Goal: Task Accomplishment & Management: Use online tool/utility

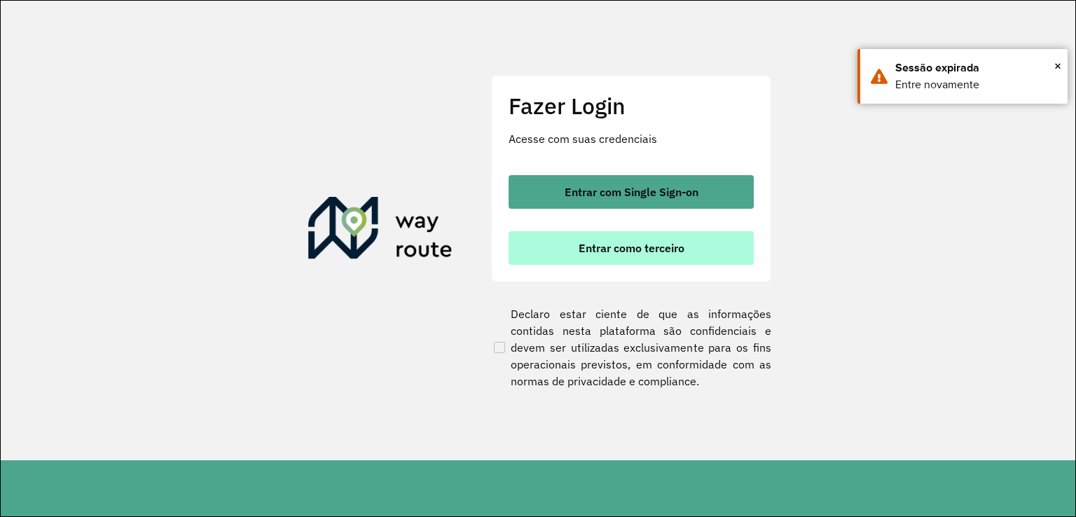
click at [664, 233] on button "Entrar como terceiro" at bounding box center [630, 248] width 245 height 34
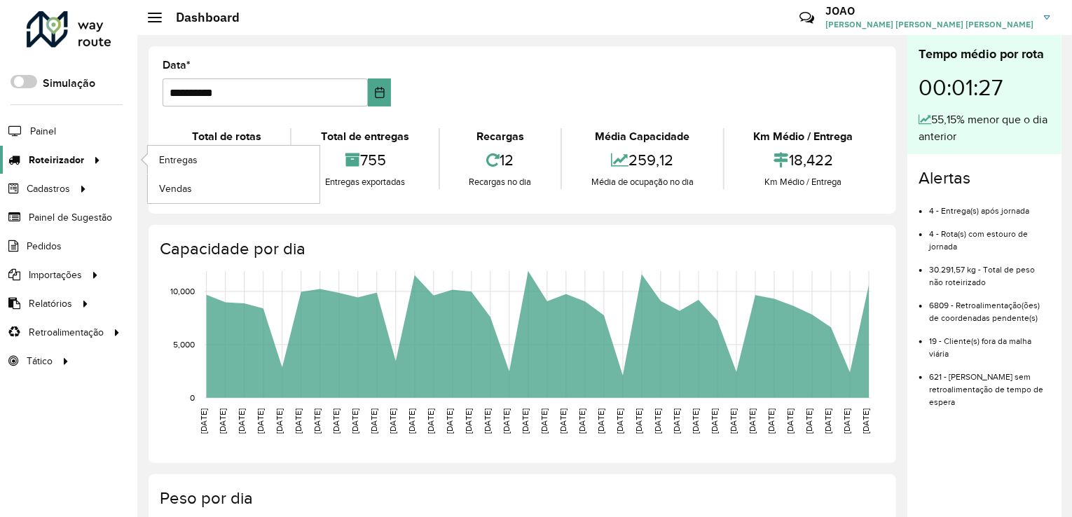
click at [45, 158] on span "Roteirizador" at bounding box center [56, 160] width 55 height 15
click at [172, 154] on span "Entregas" at bounding box center [179, 160] width 40 height 15
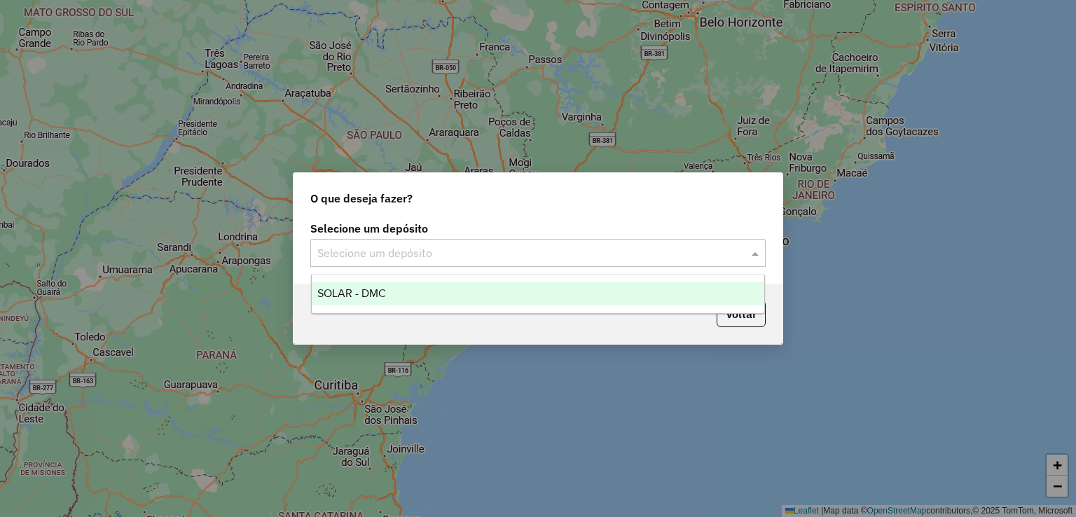
drag, startPoint x: 758, startPoint y: 251, endPoint x: 465, endPoint y: 251, distance: 292.8
click at [757, 251] on span at bounding box center [757, 252] width 18 height 17
click at [345, 292] on span "SOLAR - DMC" at bounding box center [351, 293] width 69 height 12
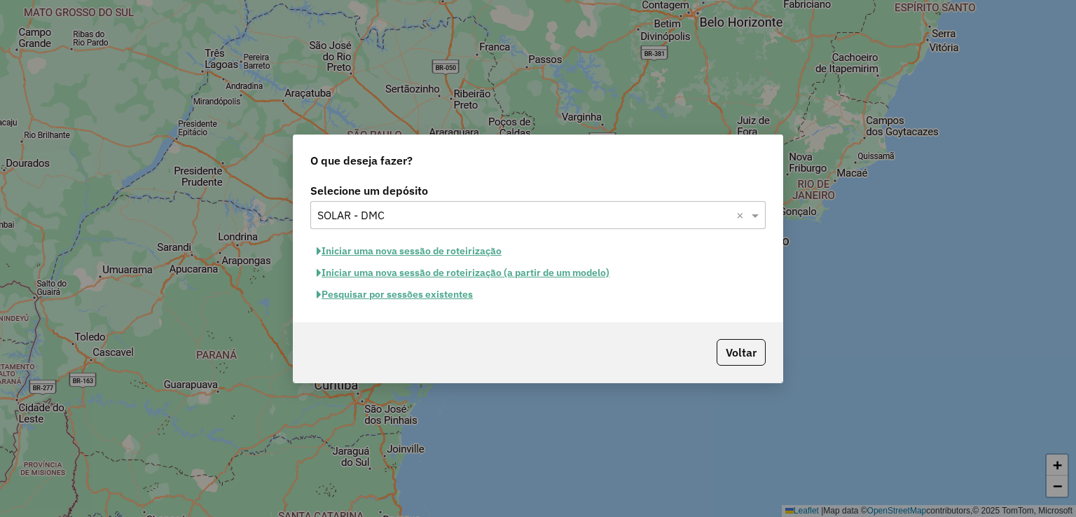
click at [361, 292] on button "Pesquisar por sessões existentes" at bounding box center [394, 295] width 169 height 22
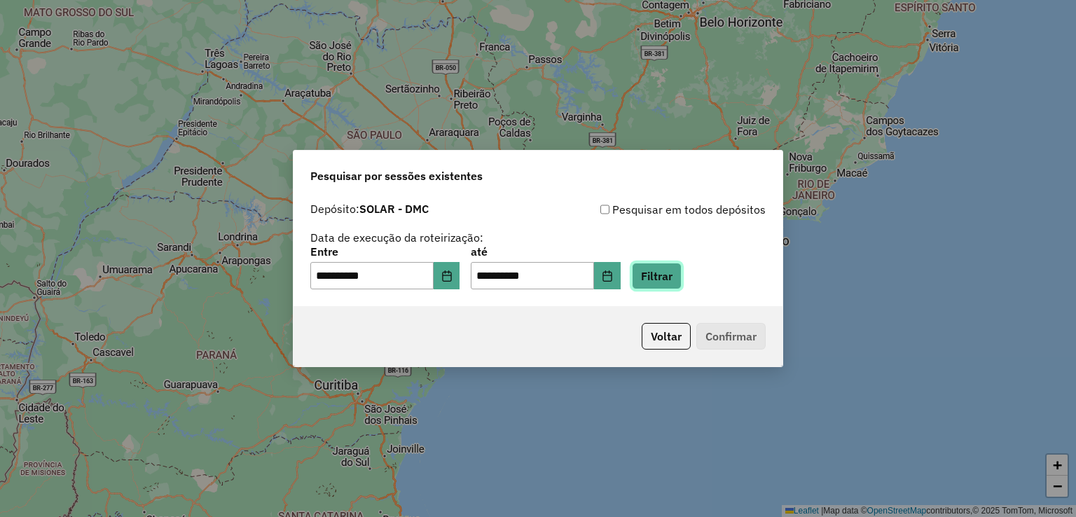
click at [681, 283] on button "Filtrar" at bounding box center [657, 276] width 50 height 27
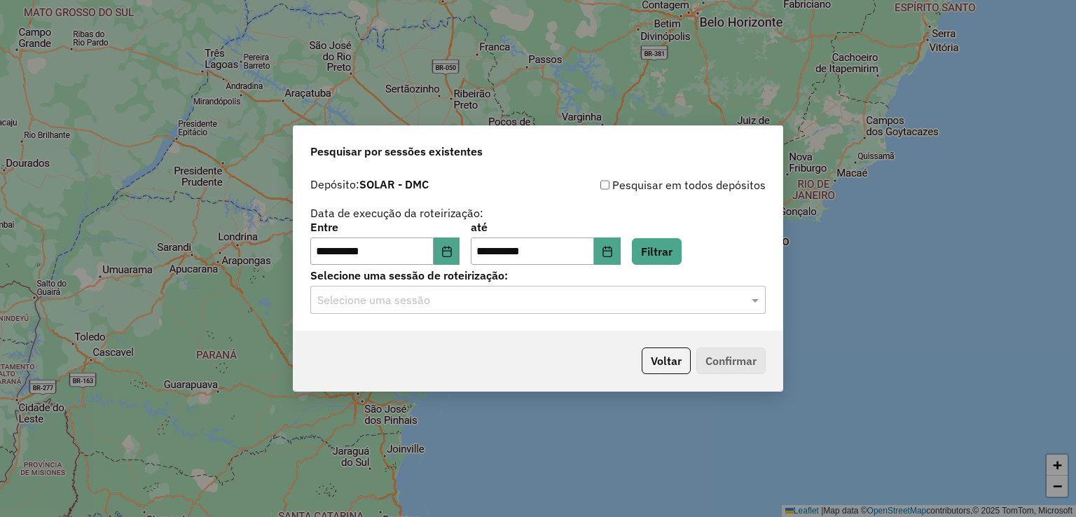
click at [438, 300] on input "text" at bounding box center [523, 300] width 413 height 17
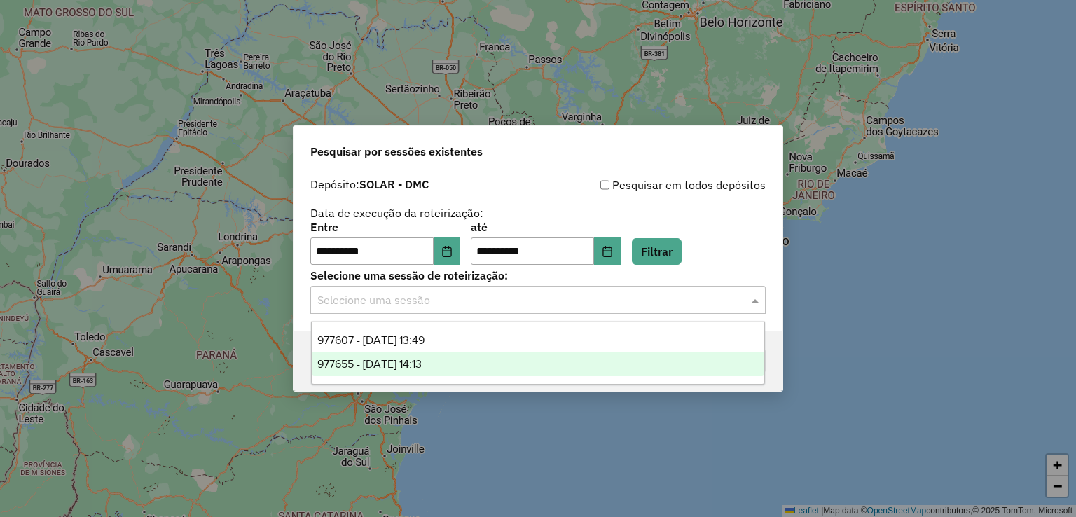
click at [393, 365] on span "977655 - [DATE] 14:13" at bounding box center [369, 364] width 104 height 12
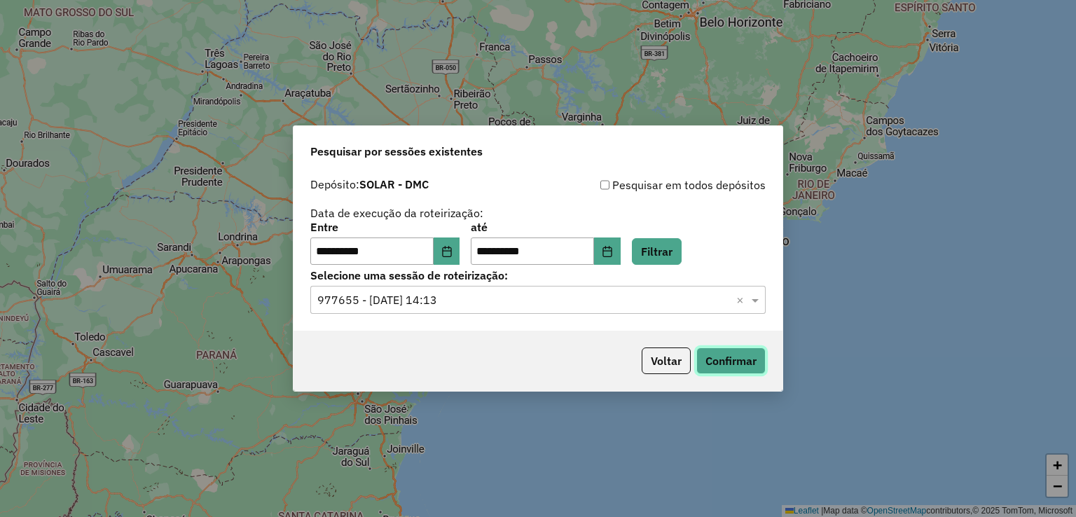
click at [757, 363] on button "Confirmar" at bounding box center [730, 360] width 69 height 27
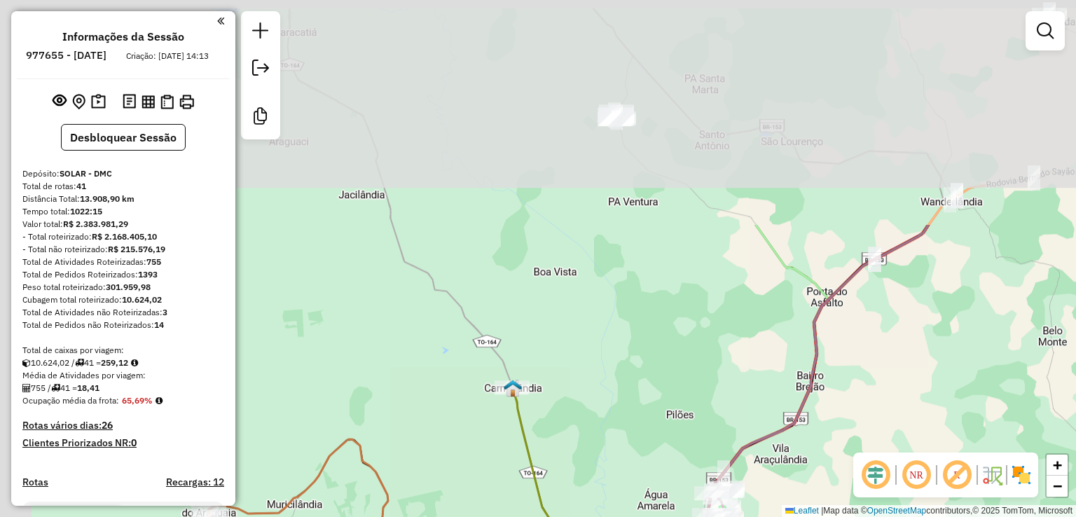
drag, startPoint x: 434, startPoint y: 144, endPoint x: 660, endPoint y: 384, distance: 330.0
click at [661, 386] on div "Janela de atendimento Grade de atendimento Capacidade Transportadoras Veículos …" at bounding box center [538, 258] width 1076 height 517
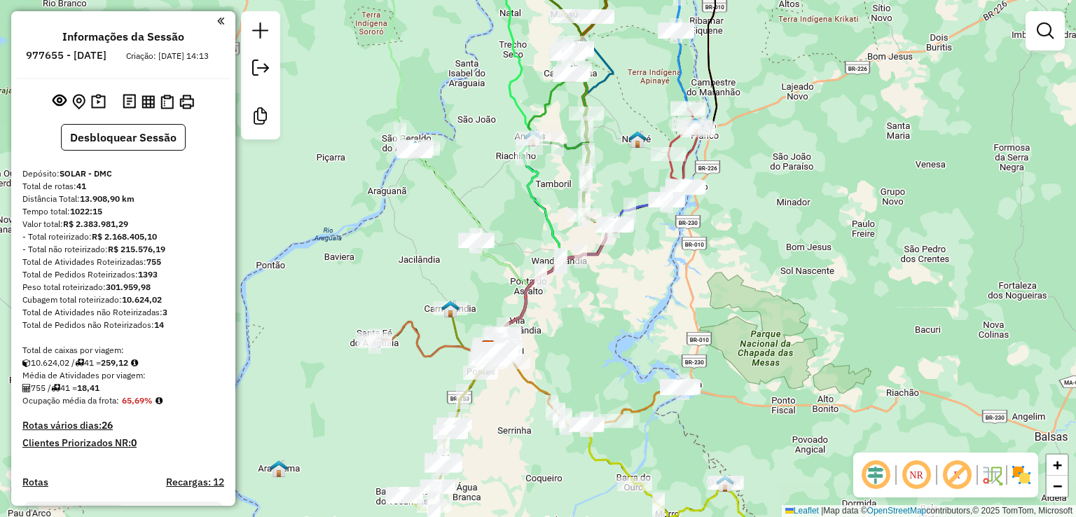
drag, startPoint x: 801, startPoint y: 316, endPoint x: 569, endPoint y: 328, distance: 232.2
click at [575, 404] on div "Janela de atendimento Grade de atendimento Capacidade Transportadoras Veículos …" at bounding box center [538, 258] width 1076 height 517
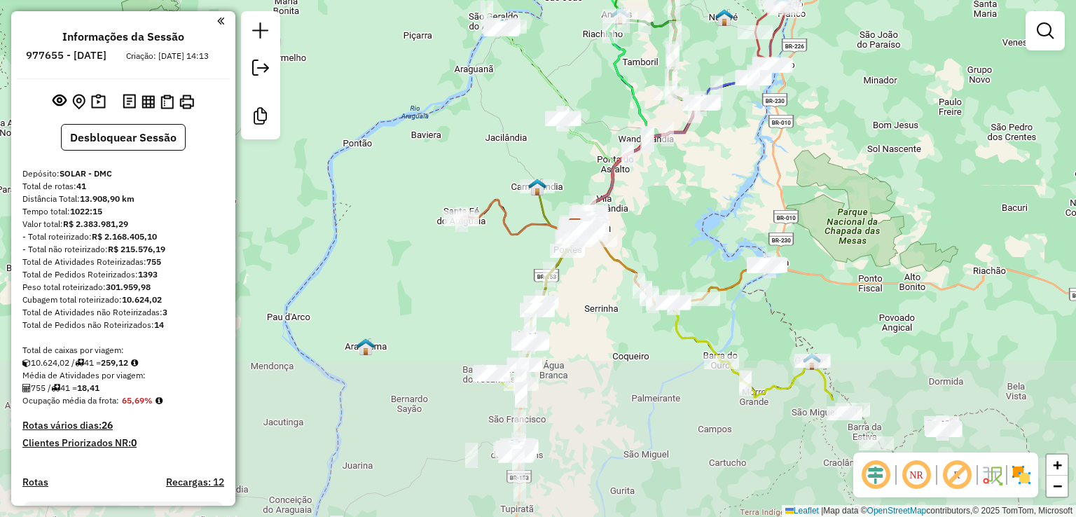
drag, startPoint x: 628, startPoint y: 328, endPoint x: 736, endPoint y: 160, distance: 200.1
click at [736, 160] on div "Janela de atendimento Grade de atendimento Capacidade Transportadoras Veículos …" at bounding box center [538, 258] width 1076 height 517
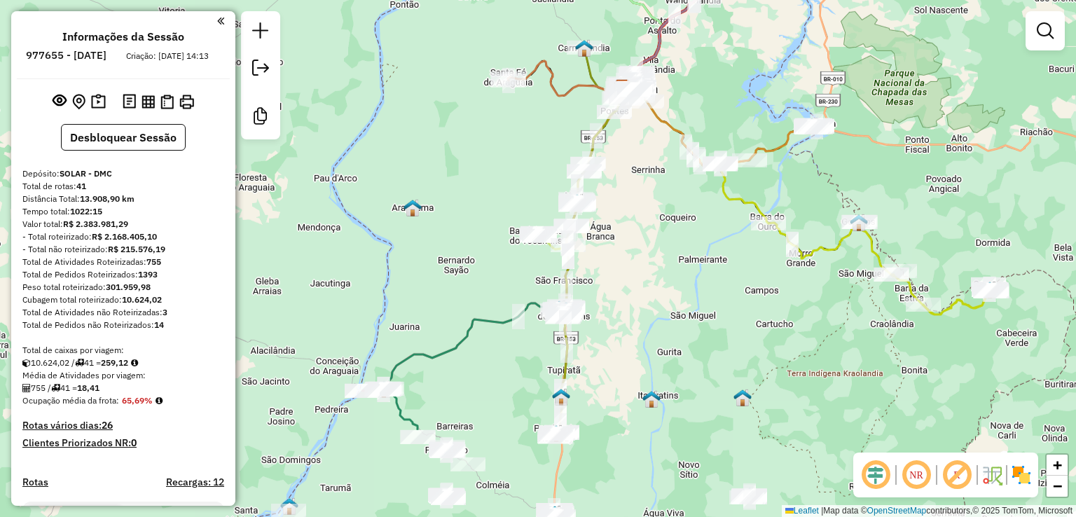
drag, startPoint x: 609, startPoint y: 372, endPoint x: 656, endPoint y: 233, distance: 146.4
click at [656, 233] on div "Janela de atendimento Grade de atendimento Capacidade Transportadoras Veículos …" at bounding box center [538, 258] width 1076 height 517
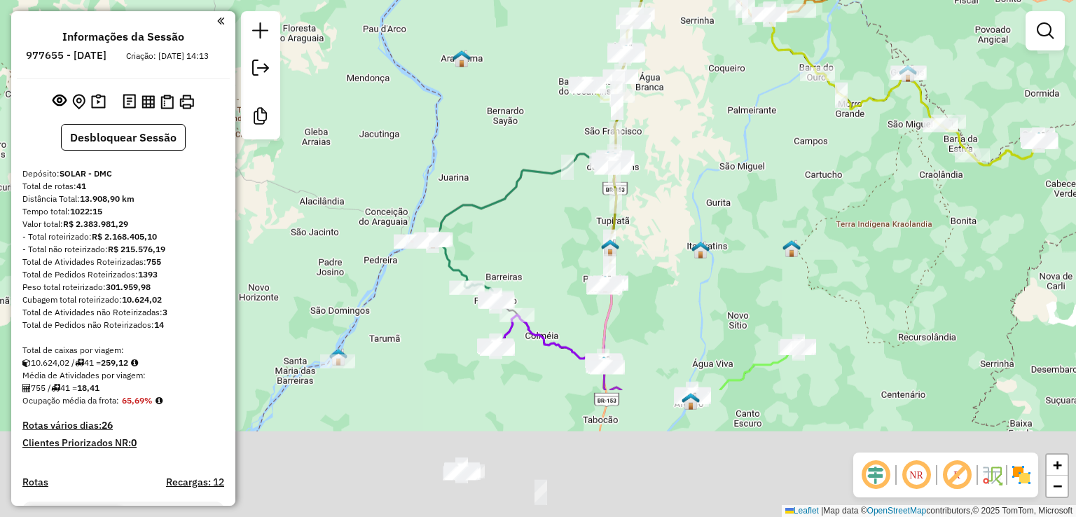
drag, startPoint x: 640, startPoint y: 375, endPoint x: 720, endPoint y: 134, distance: 253.8
click at [720, 134] on div "Janela de atendimento Grade de atendimento Capacidade Transportadoras Veículos …" at bounding box center [538, 258] width 1076 height 517
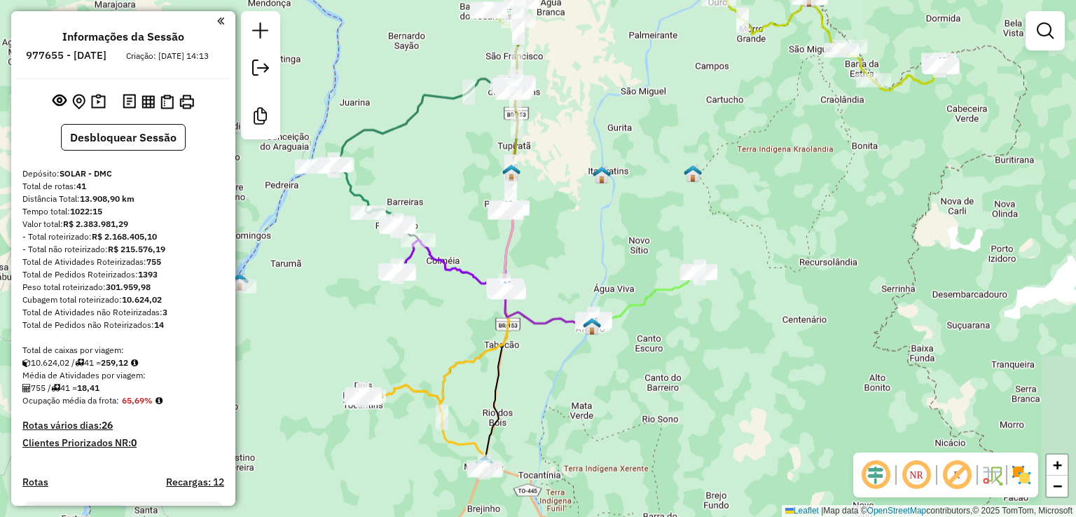
drag, startPoint x: 708, startPoint y: 369, endPoint x: 584, endPoint y: 371, distance: 124.0
click at [584, 371] on div "Janela de atendimento Grade de atendimento Capacidade Transportadoras Veículos …" at bounding box center [538, 258] width 1076 height 517
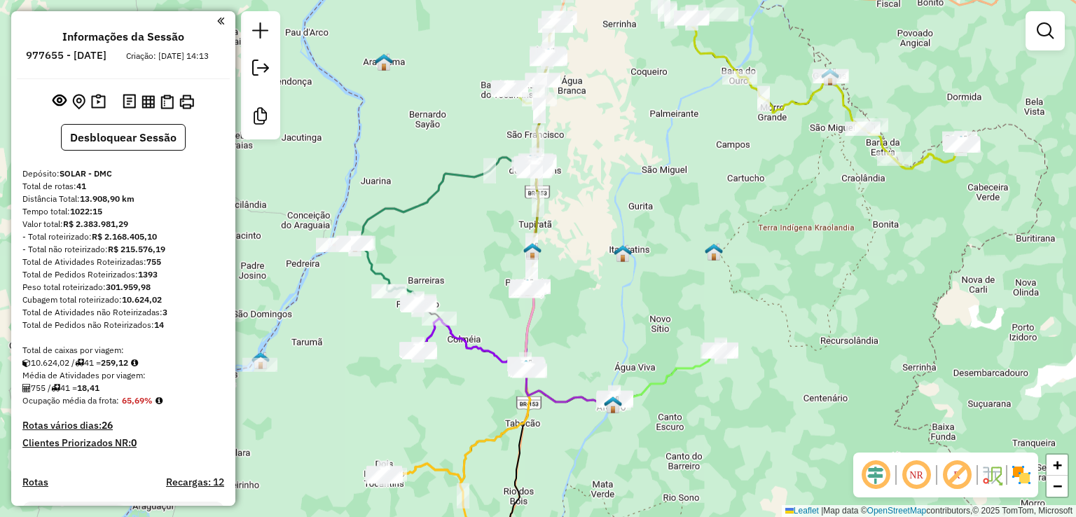
drag, startPoint x: 625, startPoint y: 188, endPoint x: 646, endPoint y: 266, distance: 80.5
click at [646, 266] on div "Janela de atendimento Grade de atendimento Capacidade Transportadoras Veículos …" at bounding box center [538, 258] width 1076 height 517
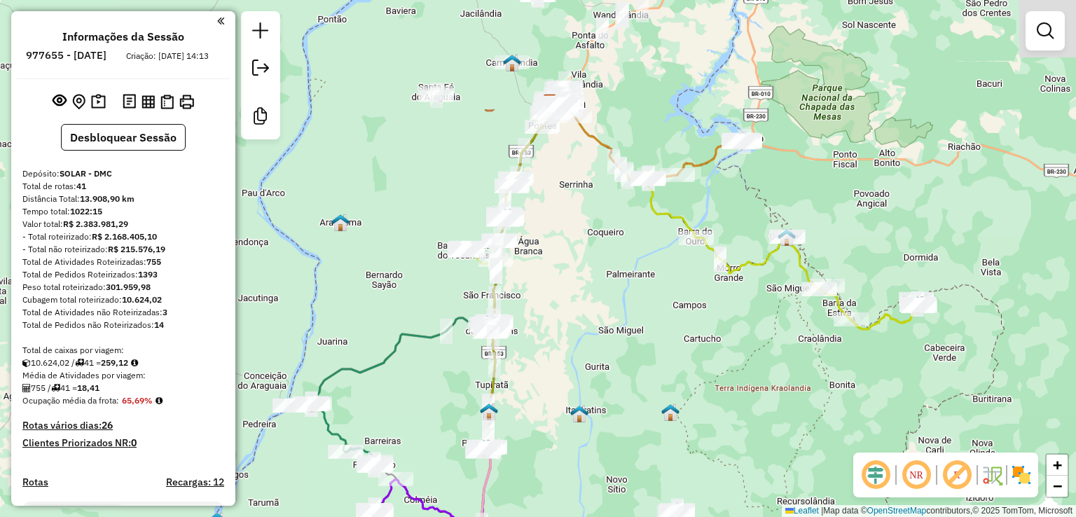
drag, startPoint x: 837, startPoint y: 158, endPoint x: 787, endPoint y: 332, distance: 180.7
click at [787, 329] on icon at bounding box center [807, 283] width 223 height 92
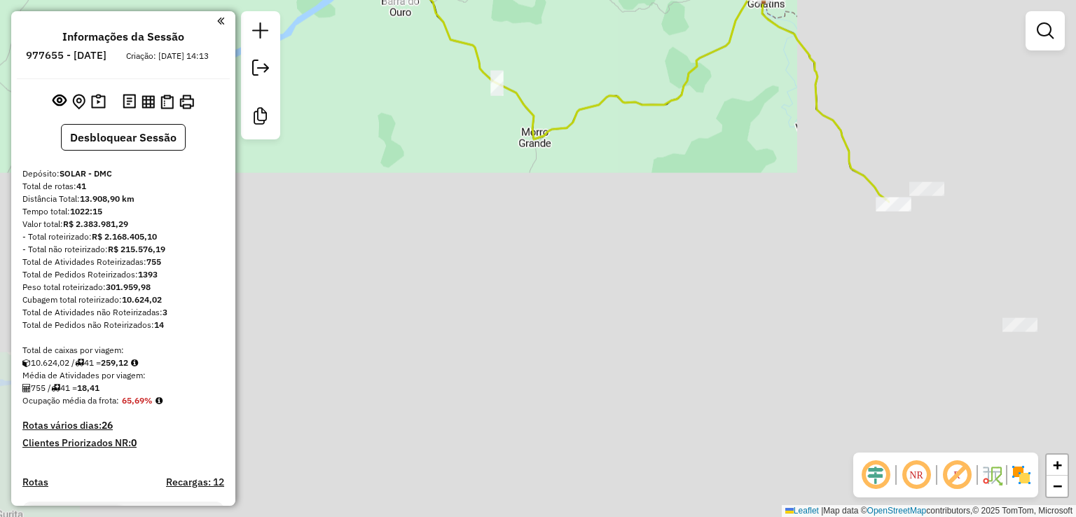
drag, startPoint x: 841, startPoint y: 286, endPoint x: 587, endPoint y: -13, distance: 392.0
click at [587, 0] on html "Aguarde... Pop-up bloqueado! Seu navegador bloqueou automáticamente a abertura …" at bounding box center [538, 258] width 1076 height 517
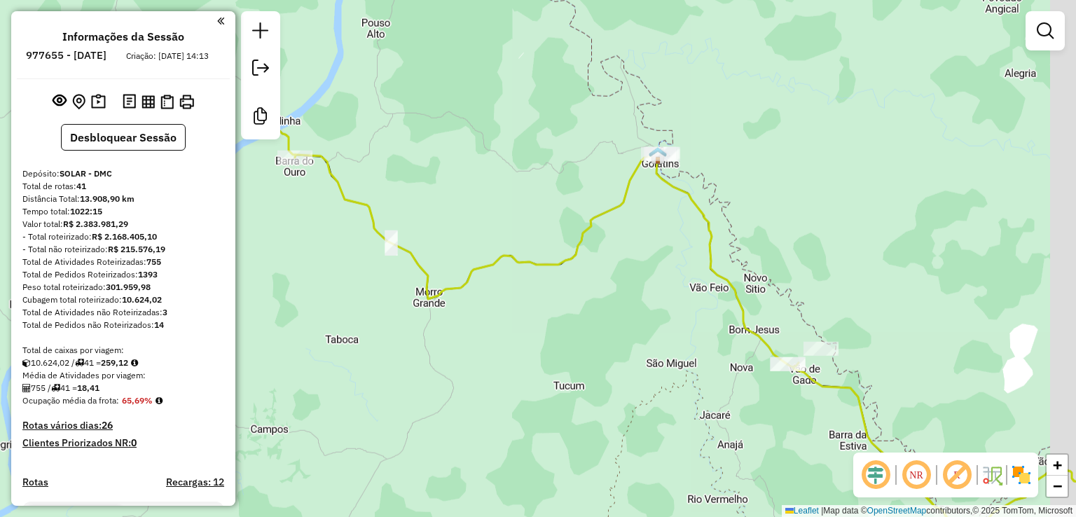
drag, startPoint x: 823, startPoint y: 140, endPoint x: 726, endPoint y: 291, distance: 178.9
click at [726, 291] on icon at bounding box center [686, 339] width 782 height 370
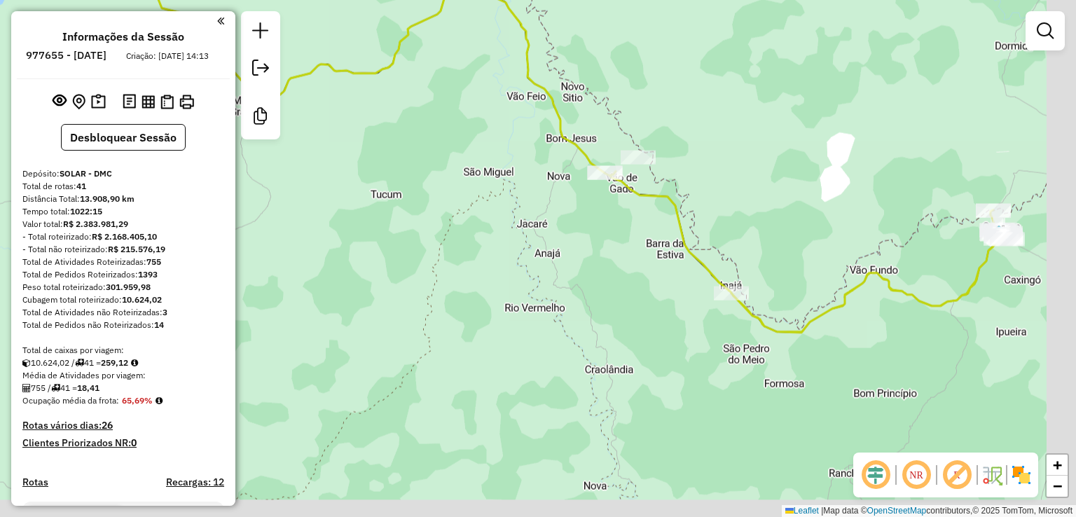
drag, startPoint x: 749, startPoint y: 309, endPoint x: 653, endPoint y: 188, distance: 155.0
click at [653, 188] on icon at bounding box center [556, 148] width 888 height 370
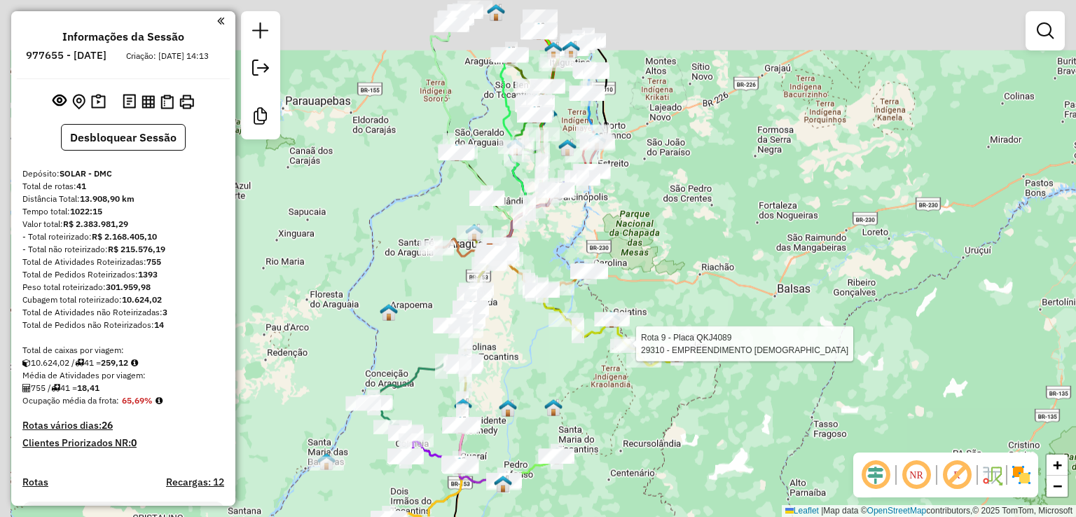
drag, startPoint x: 426, startPoint y: 294, endPoint x: 559, endPoint y: 381, distance: 158.9
click at [557, 382] on div "Rota 9 - Placa QKJ4089 29310 - EMPREENDIMENTO JESUS Janela de atendimento Grade…" at bounding box center [538, 258] width 1076 height 517
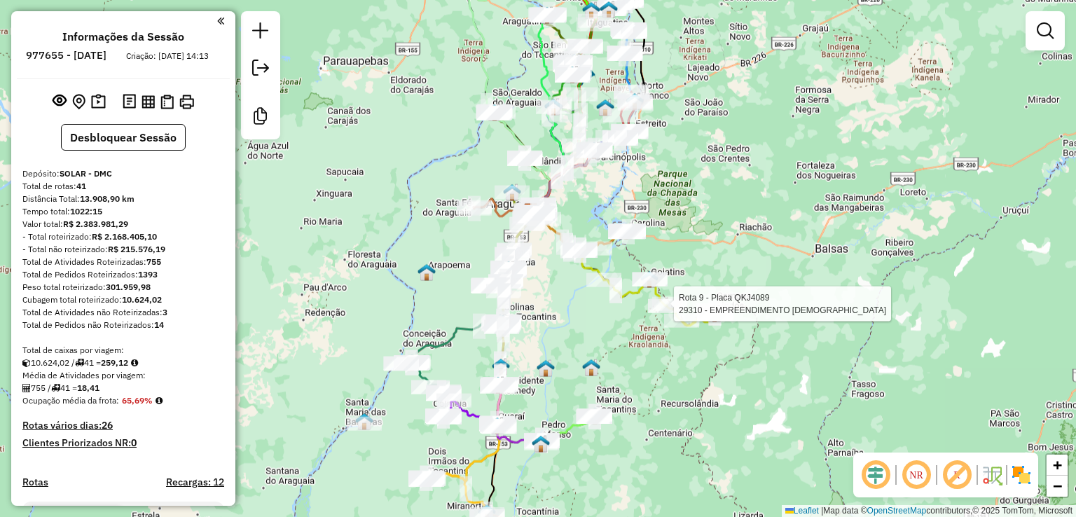
drag, startPoint x: 431, startPoint y: 307, endPoint x: 462, endPoint y: 261, distance: 55.0
click at [462, 261] on div "Rota 9 - Placa QKJ4089 29310 - EMPREENDIMENTO JESUS Janela de atendimento Grade…" at bounding box center [538, 258] width 1076 height 517
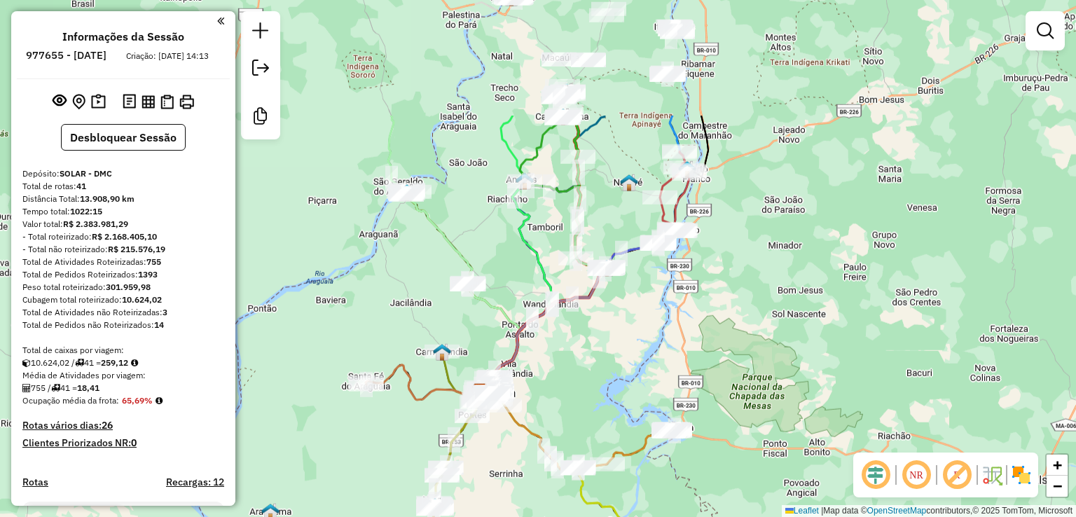
drag, startPoint x: 570, startPoint y: 88, endPoint x: 491, endPoint y: 277, distance: 205.0
click at [491, 277] on div "Rota 9 - Placa QKJ4089 29310 - EMPREENDIMENTO JESUS Janela de atendimento Grade…" at bounding box center [538, 258] width 1076 height 517
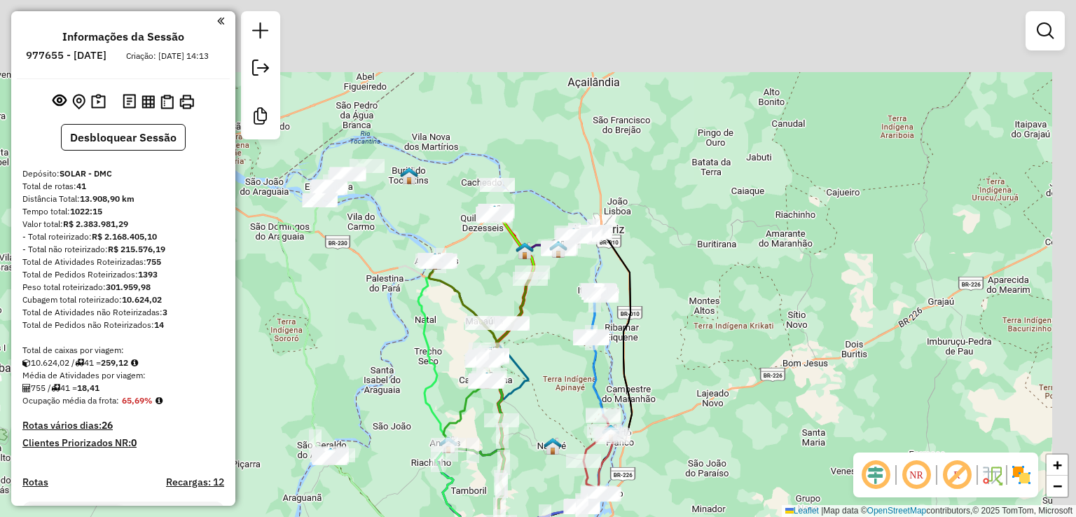
drag, startPoint x: 628, startPoint y: 135, endPoint x: 562, endPoint y: 376, distance: 249.8
click at [562, 376] on div "Rota 9 - Placa QKJ4089 29310 - EMPREENDIMENTO JESUS Janela de atendimento Grade…" at bounding box center [538, 258] width 1076 height 517
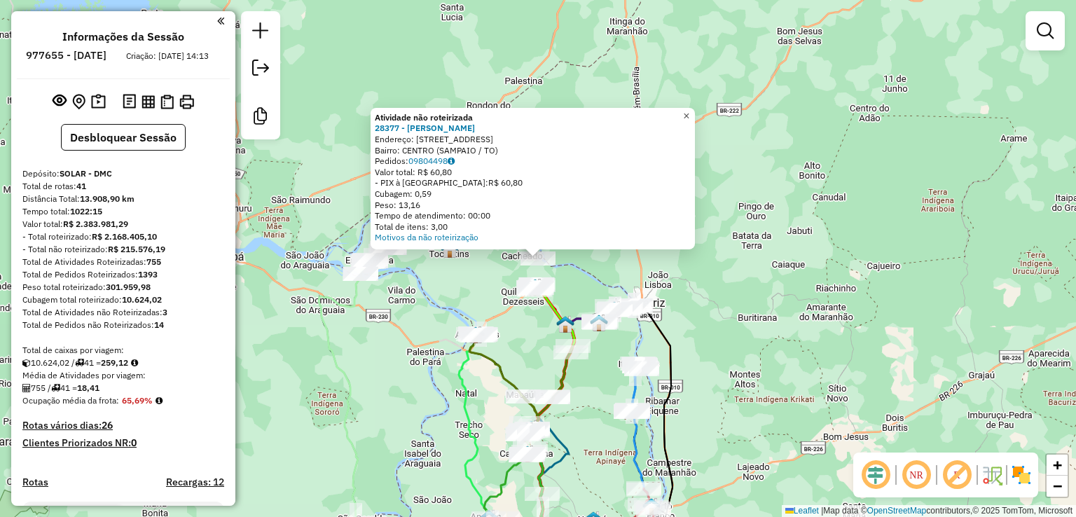
click at [689, 115] on span "×" at bounding box center [686, 116] width 6 height 12
